Goal: Check status: Check status

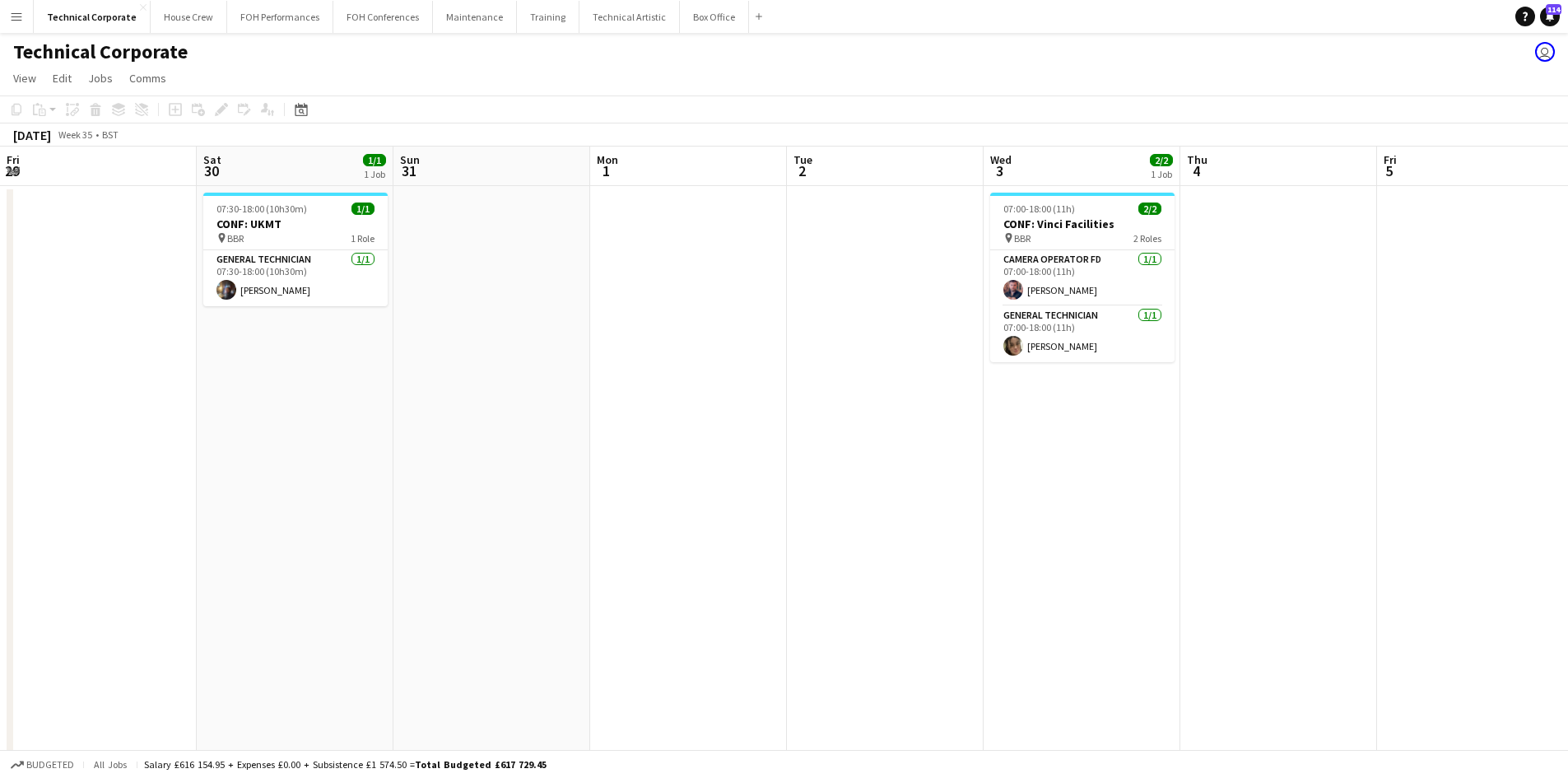
scroll to position [0, 477]
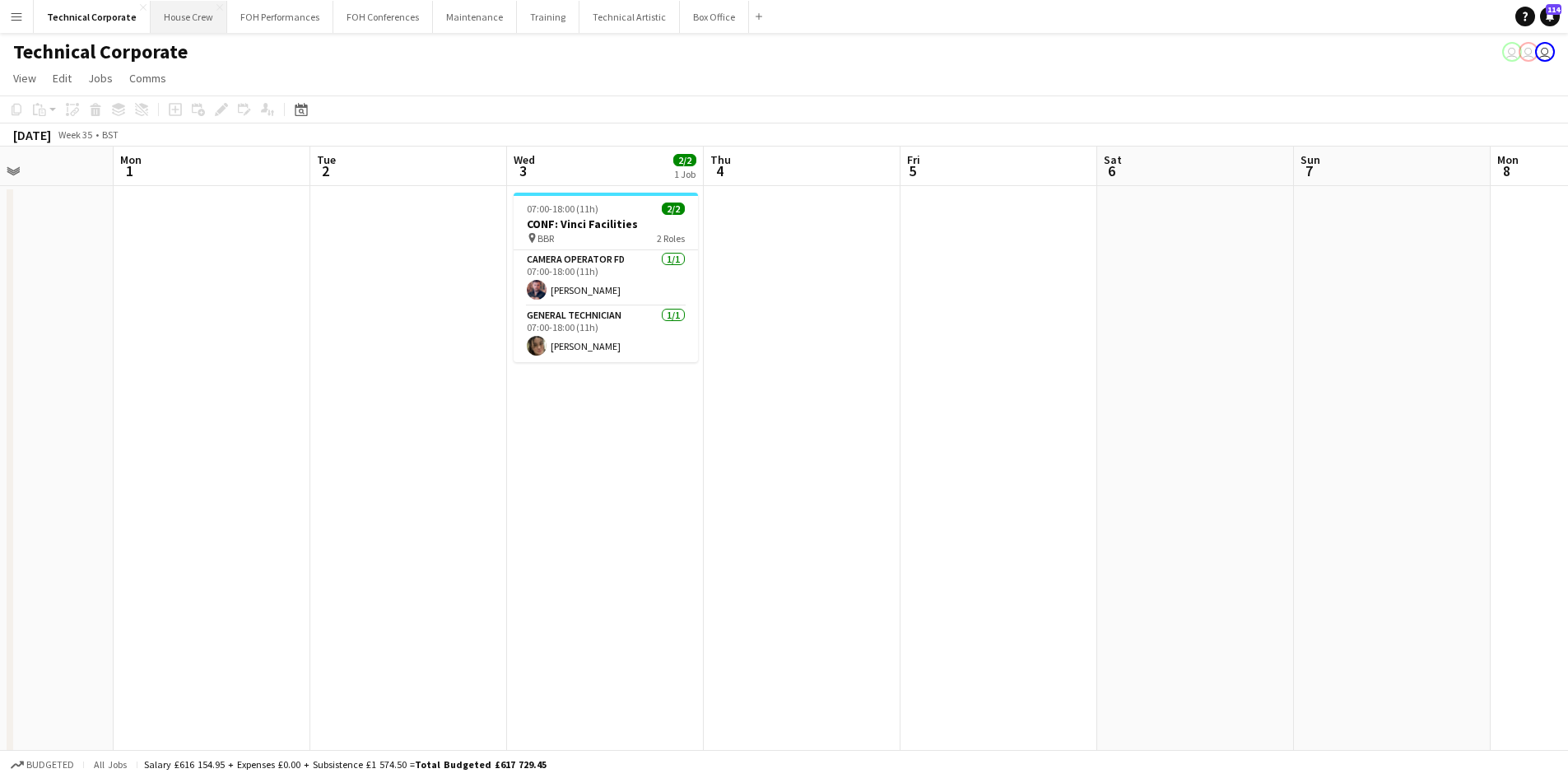
click at [199, 20] on button "House Crew Close" at bounding box center [189, 17] width 77 height 32
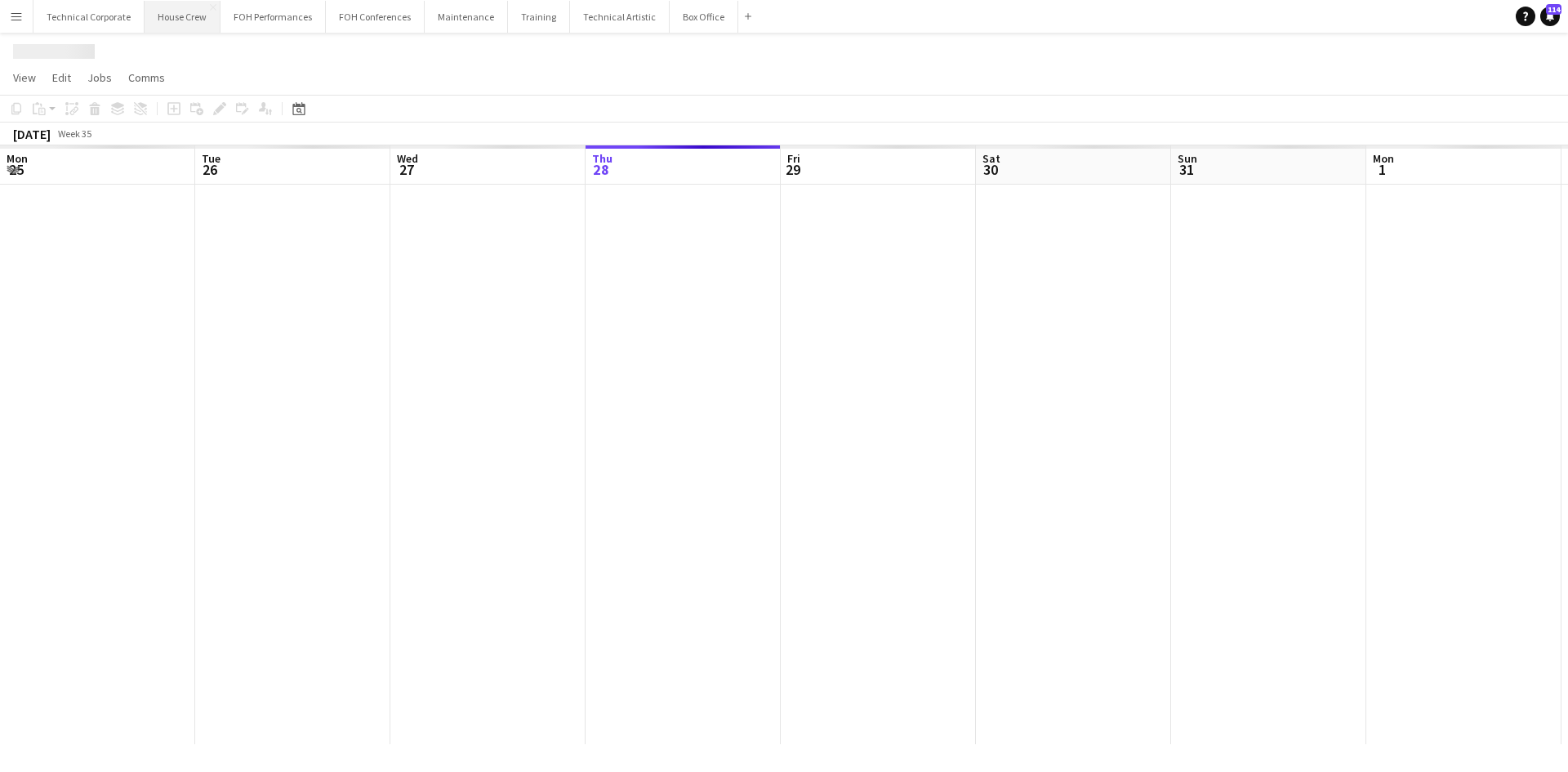
scroll to position [0, 390]
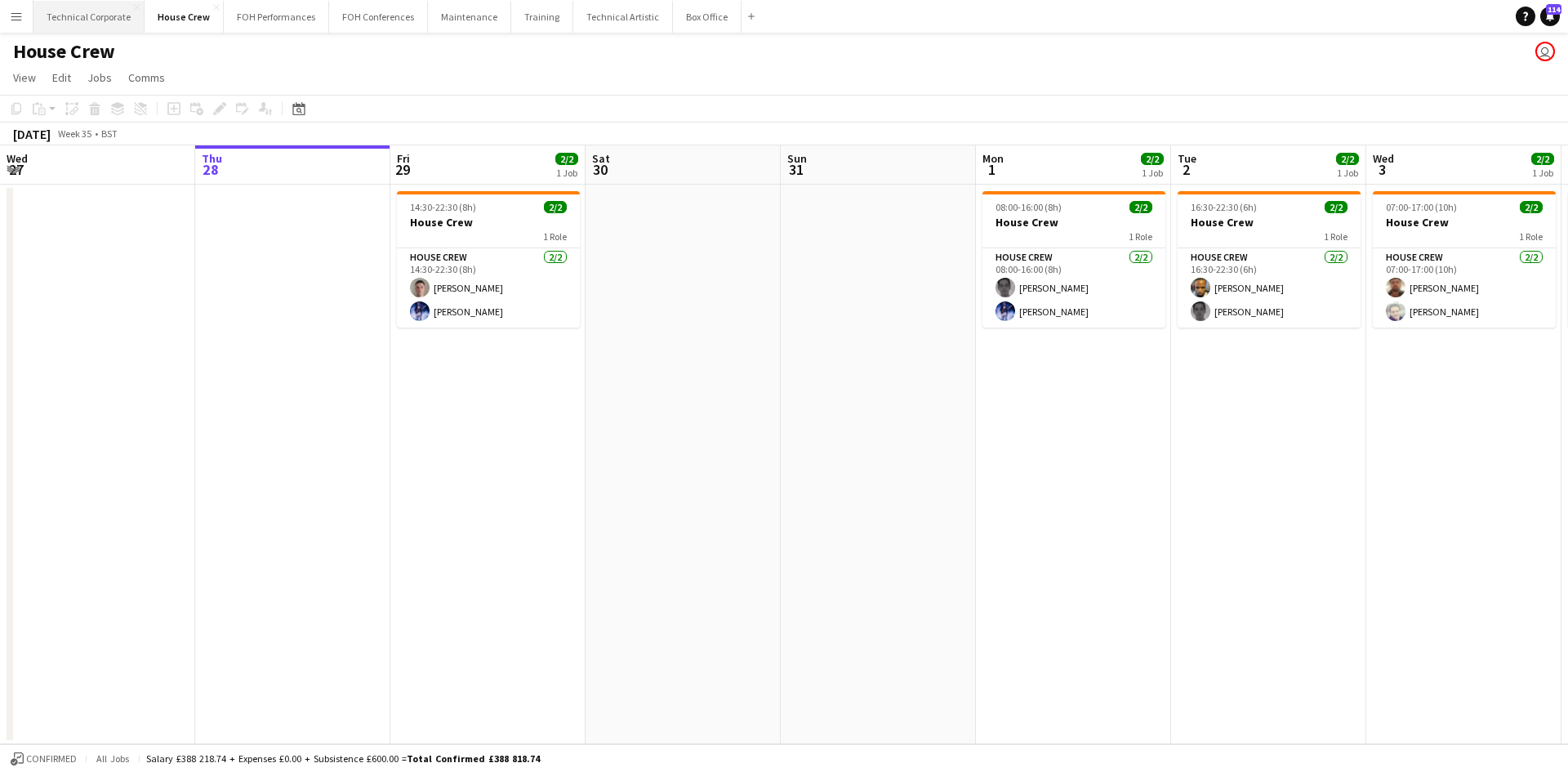
click at [72, 5] on button "Technical Corporate Close" at bounding box center [89, 17] width 111 height 32
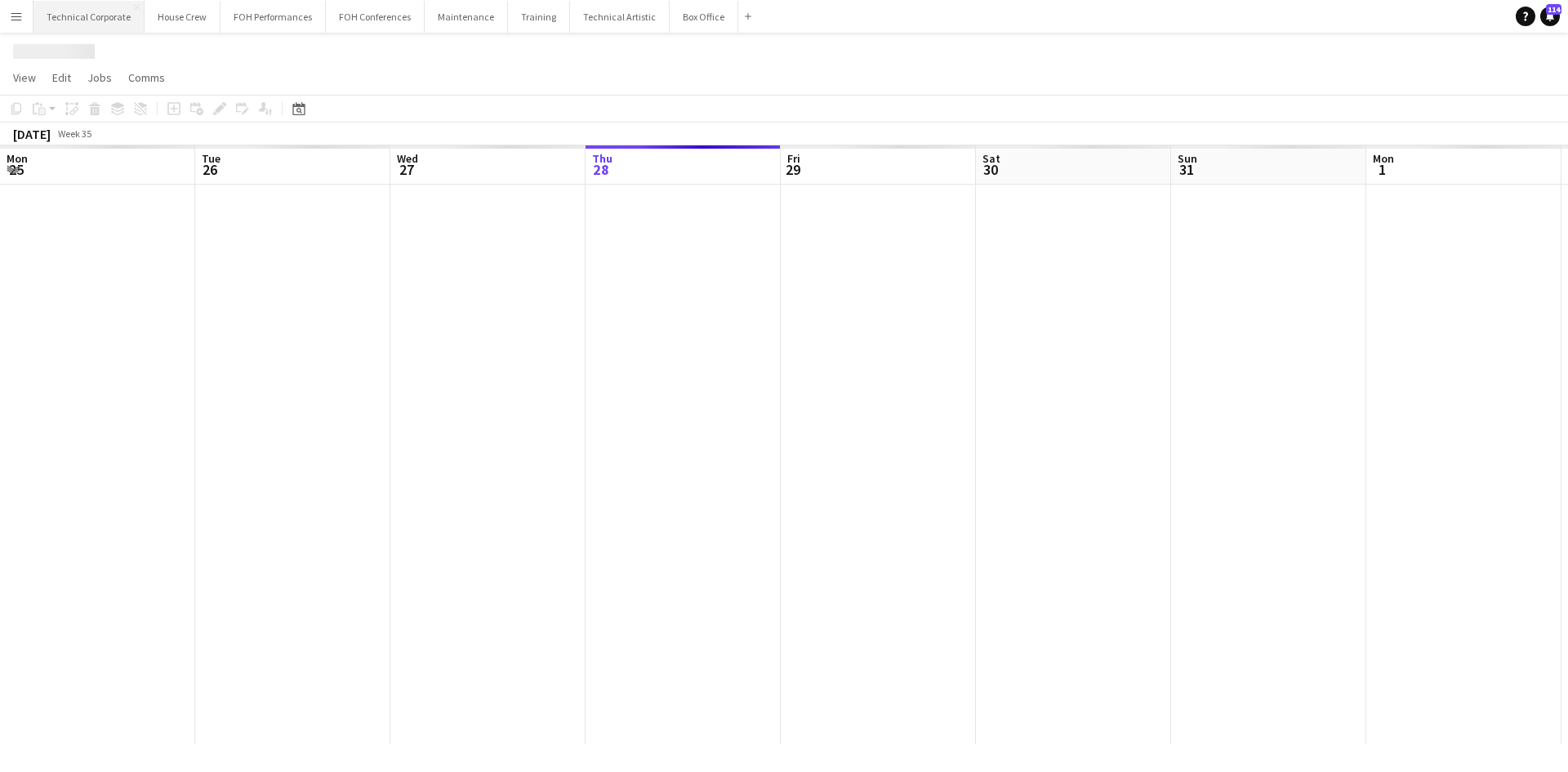
scroll to position [0, 390]
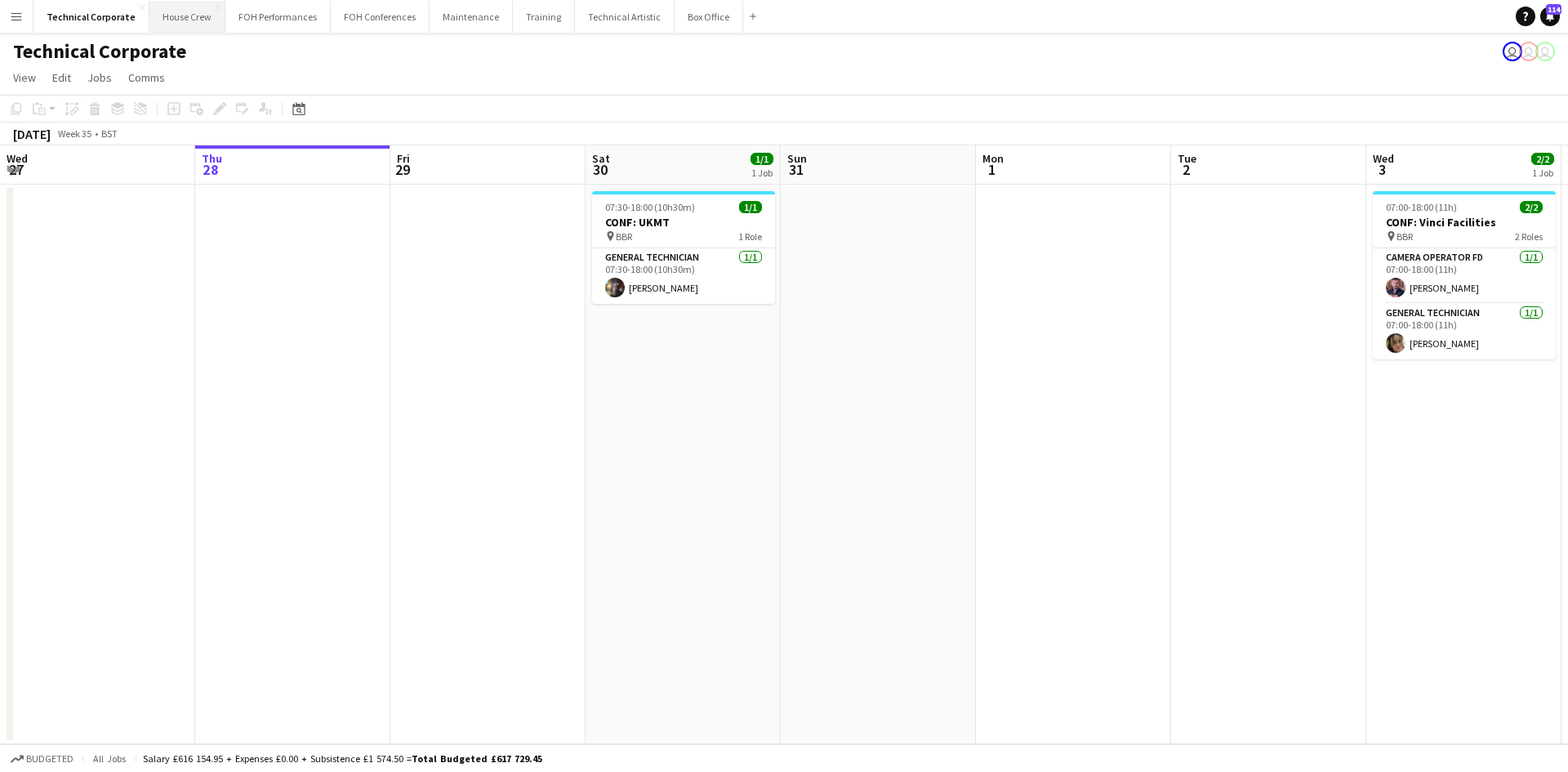
click at [173, 14] on button "House Crew Close" at bounding box center [187, 17] width 76 height 32
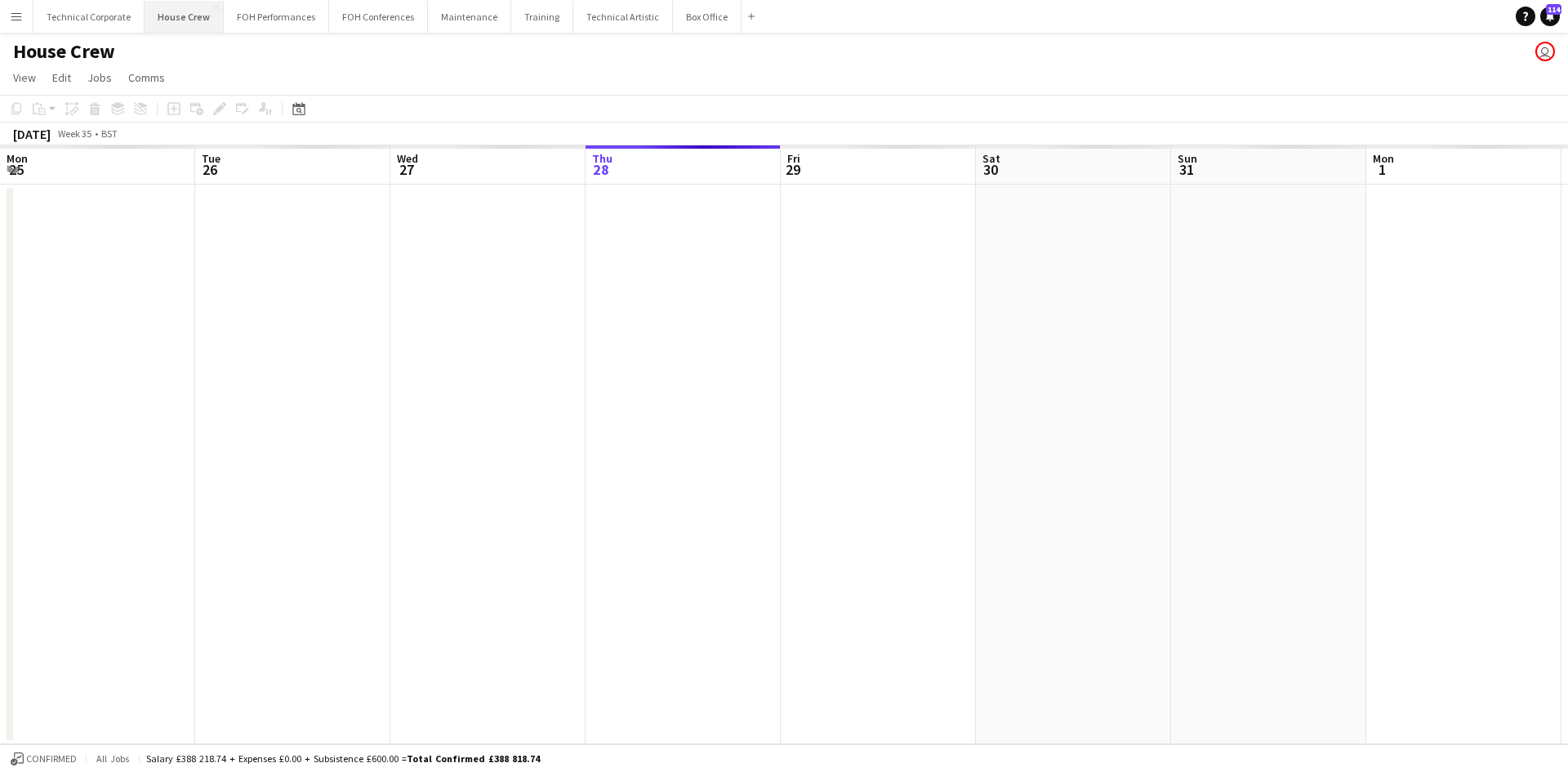
scroll to position [0, 390]
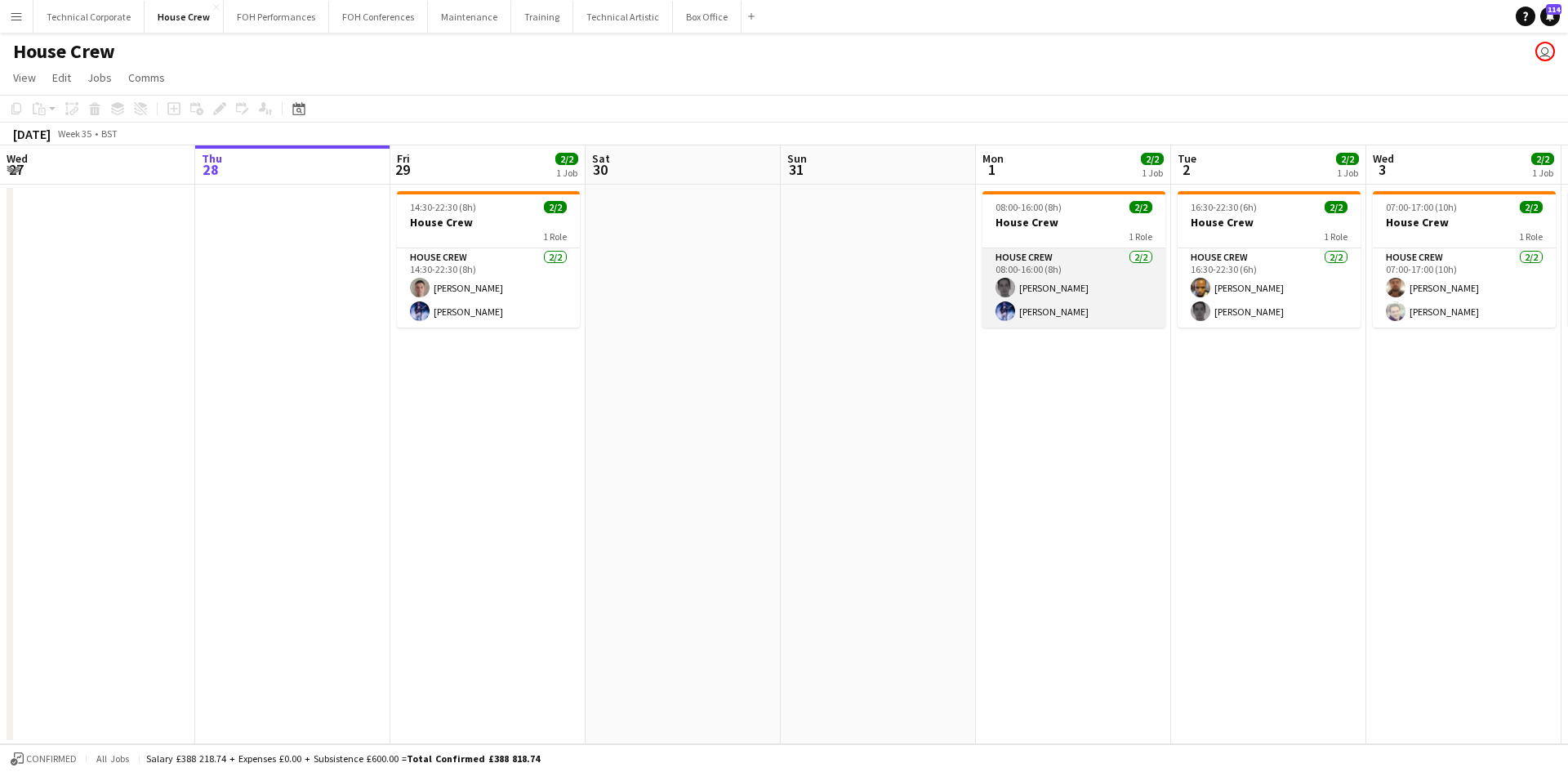
click at [1074, 314] on app-card-role "House Crew [DATE] 08:00-16:00 (8h) [PERSON_NAME] [PERSON_NAME]" at bounding box center [1074, 288] width 183 height 79
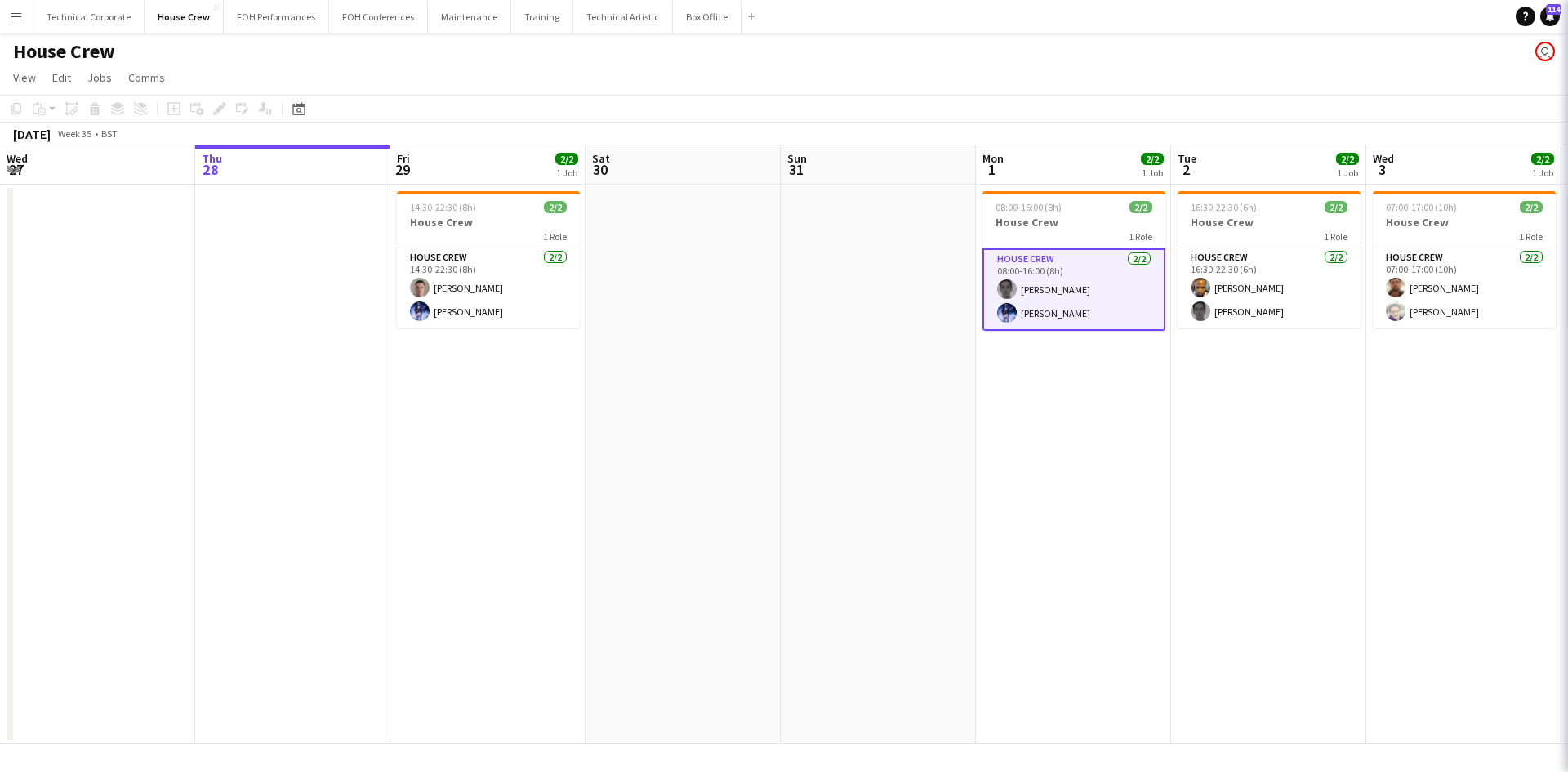
drag, startPoint x: 1058, startPoint y: 534, endPoint x: 1052, endPoint y: 524, distance: 11.7
click at [1057, 534] on app-date-cell "08:00-16:00 (8h) 2/2 House Crew 1 Role House Crew [DATE] 08:00-16:00 (8h) [PERS…" at bounding box center [1074, 465] width 195 height 560
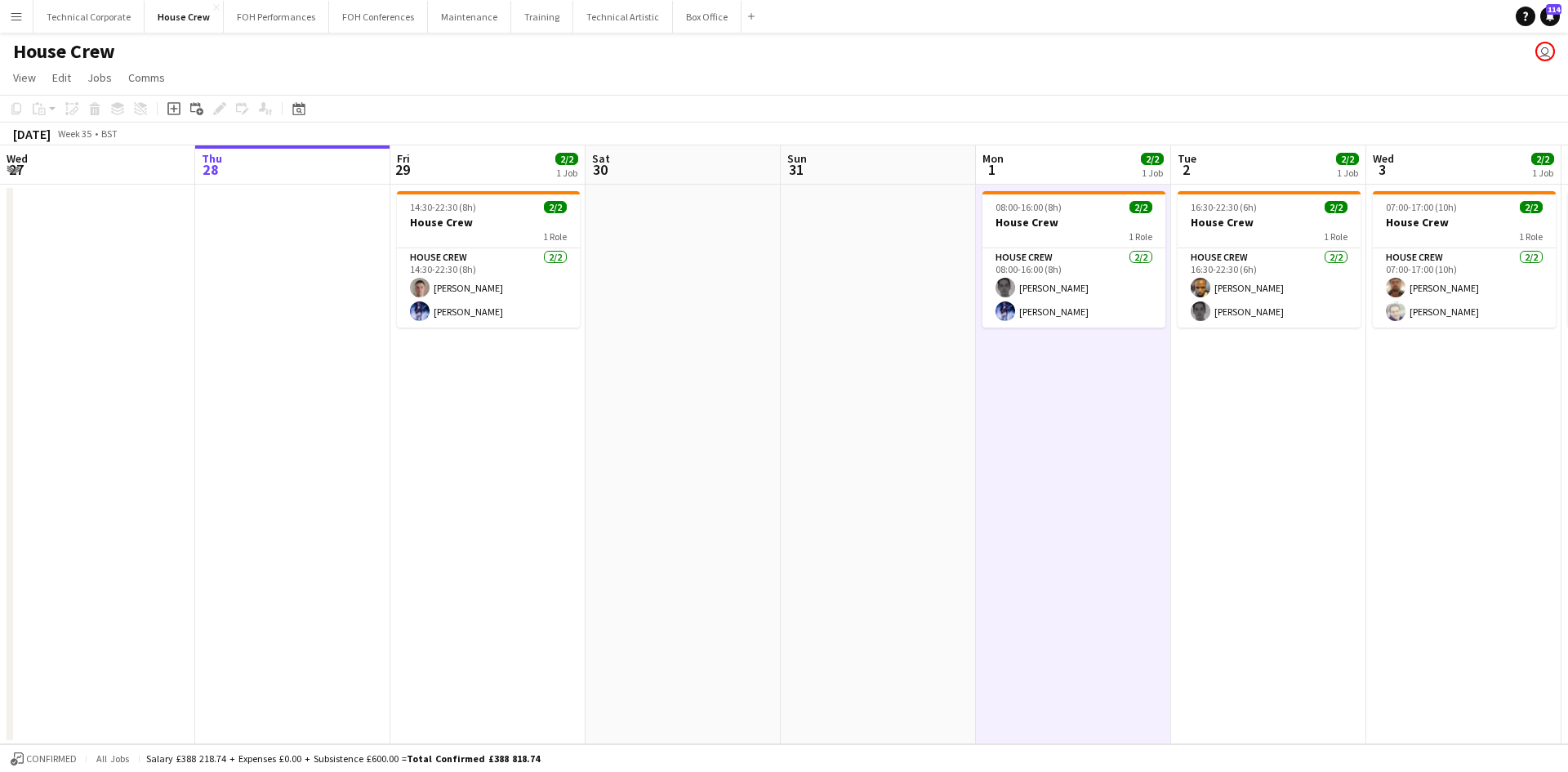
scroll to position [0, 391]
click at [1043, 473] on app-date-cell "08:00-16:00 (8h) 2/2 House Crew 1 Role House Crew [DATE] 08:00-16:00 (8h) [PERS…" at bounding box center [1073, 465] width 195 height 560
